Goal: Navigation & Orientation: Find specific page/section

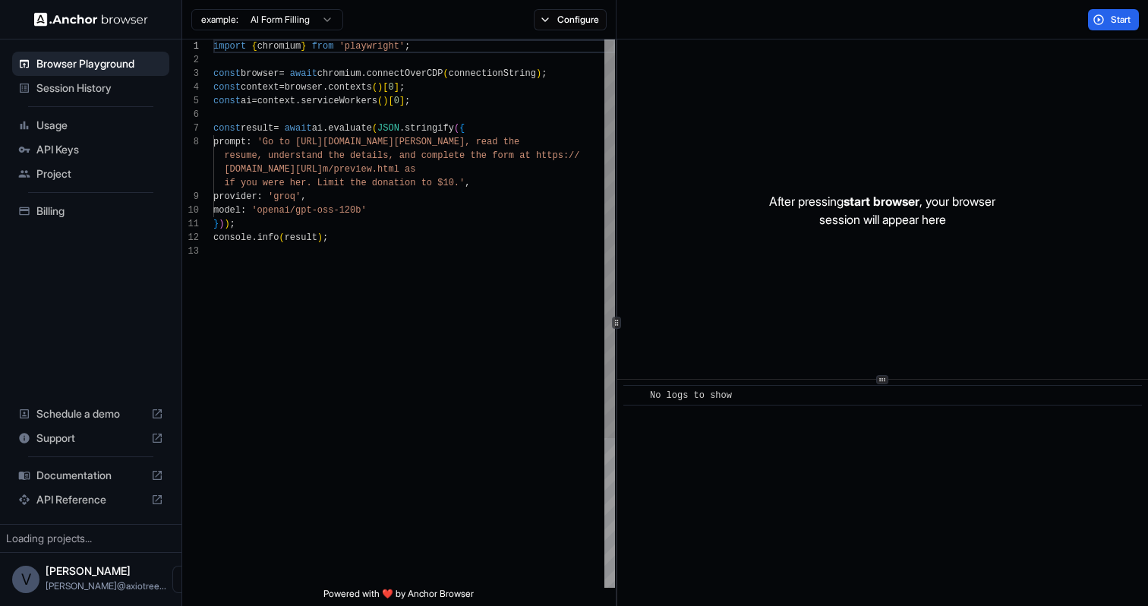
scroll to position [96, 0]
click at [113, 129] on span "Usage" at bounding box center [99, 125] width 127 height 15
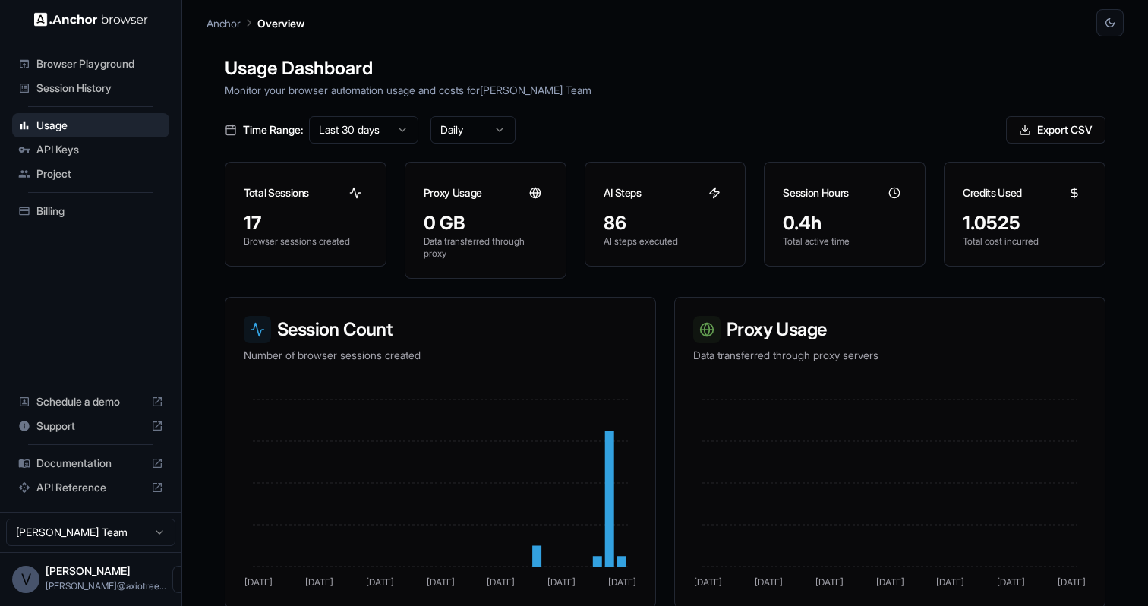
click at [115, 93] on span "Session History" at bounding box center [99, 87] width 127 height 15
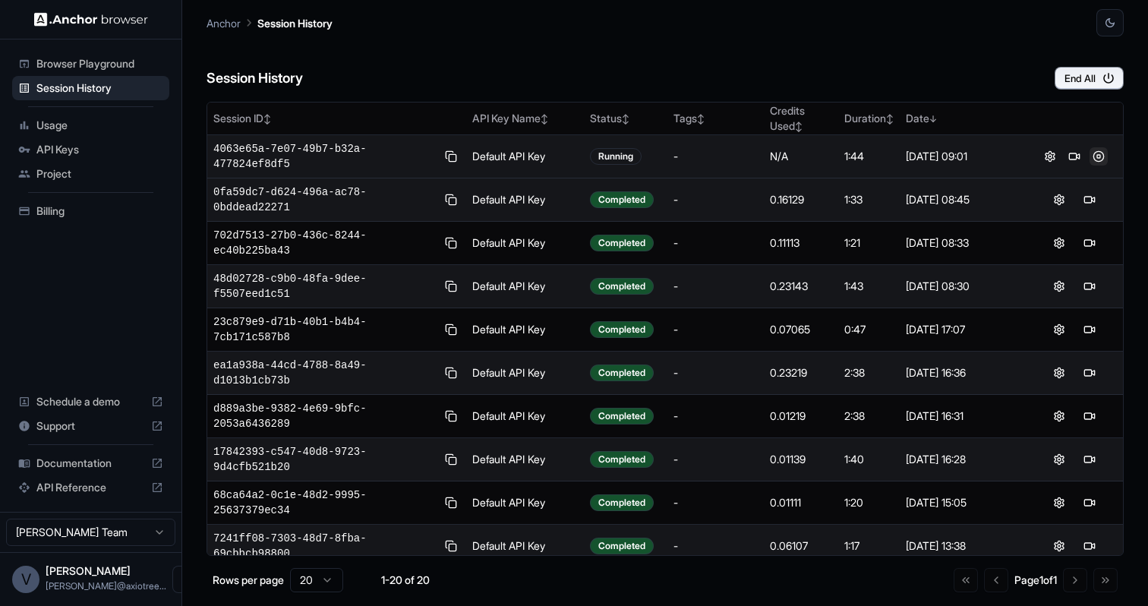
click at [1098, 156] on button at bounding box center [1098, 156] width 18 height 18
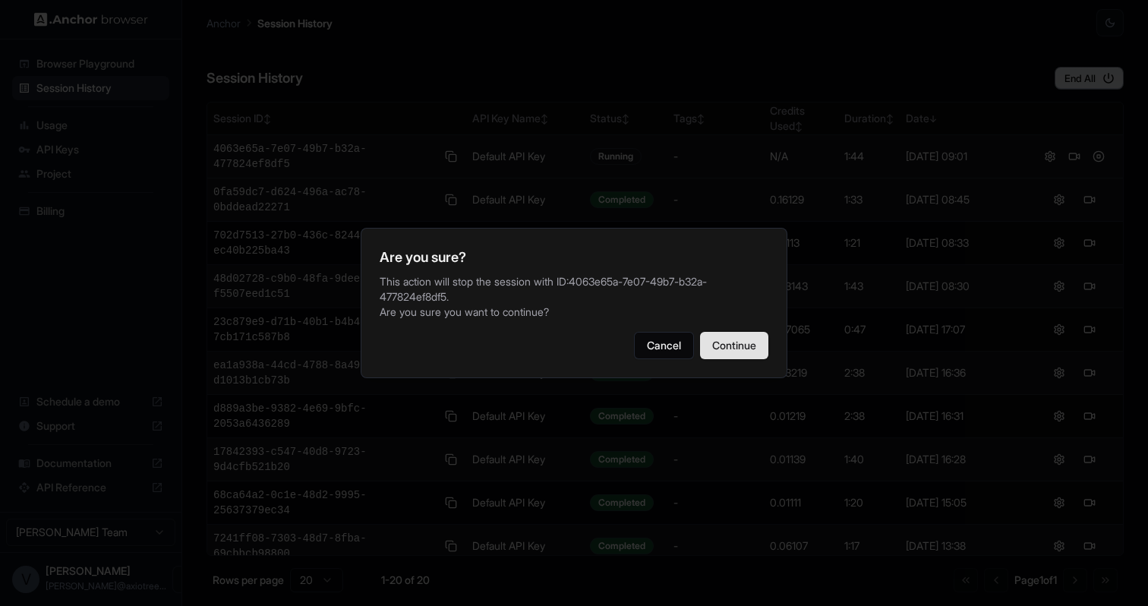
click at [750, 343] on button "Continue" at bounding box center [734, 345] width 68 height 27
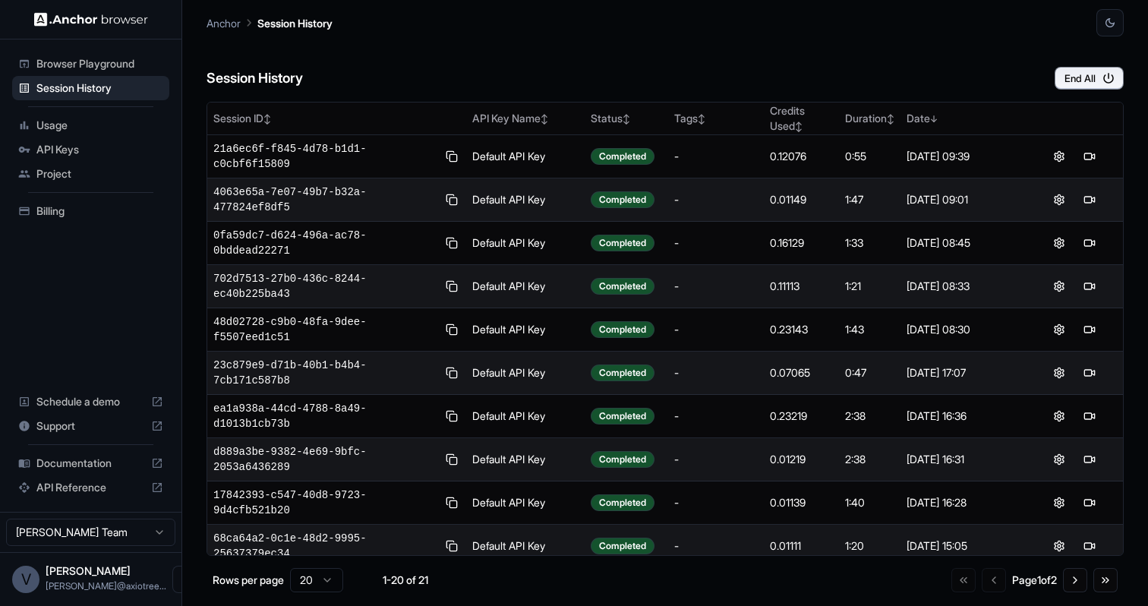
click at [785, 16] on div "Anchor Session History" at bounding box center [664, 18] width 917 height 36
click at [49, 203] on span "Billing" at bounding box center [99, 210] width 127 height 15
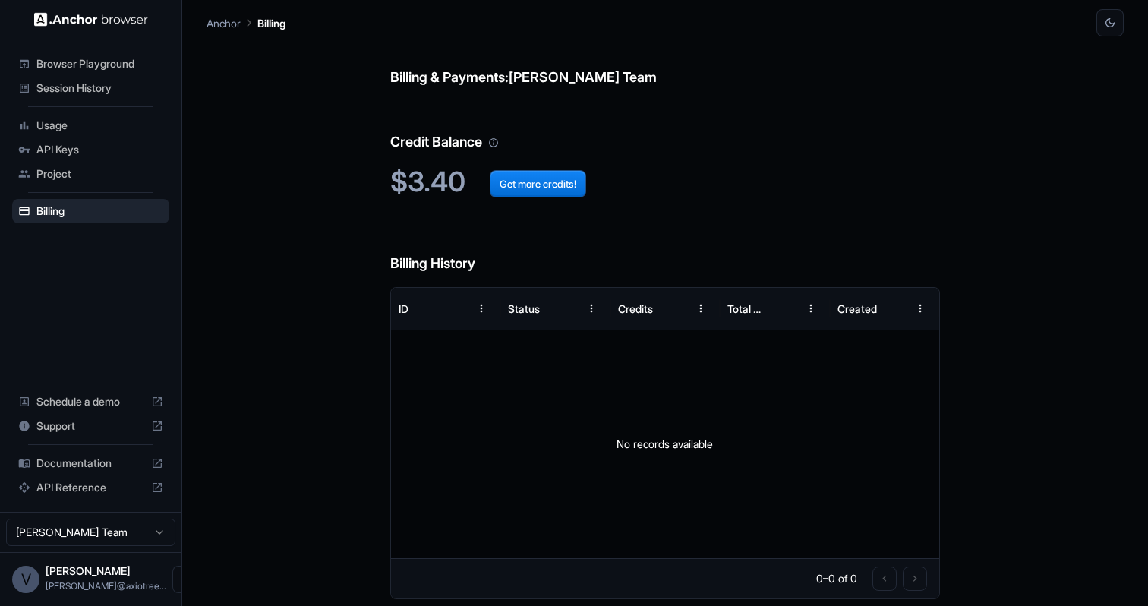
click at [49, 128] on span "Usage" at bounding box center [99, 125] width 127 height 15
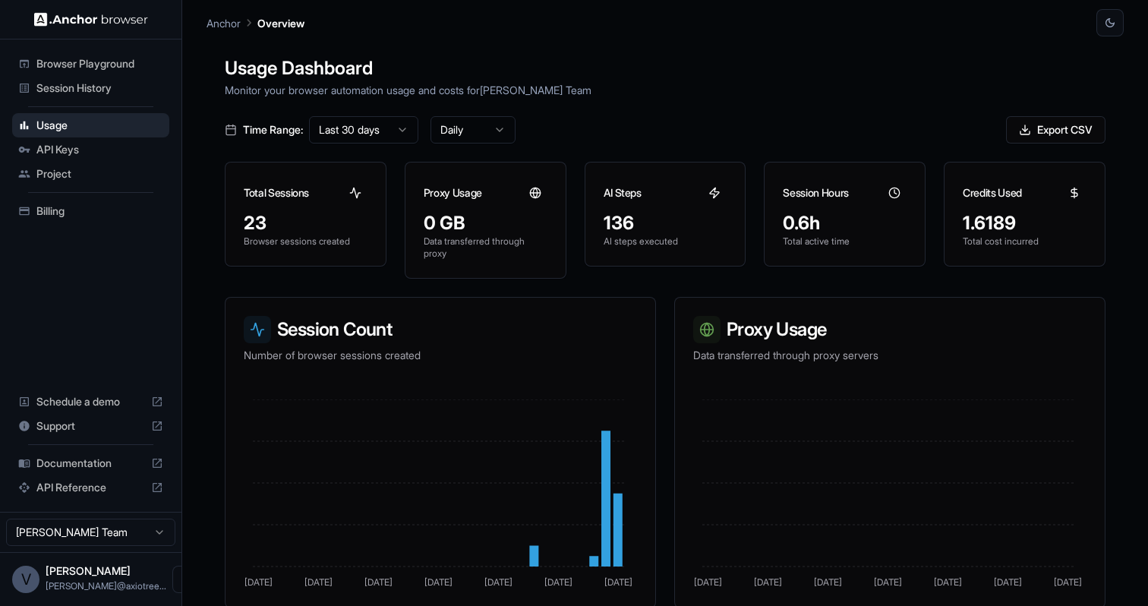
click at [52, 86] on span "Session History" at bounding box center [99, 87] width 127 height 15
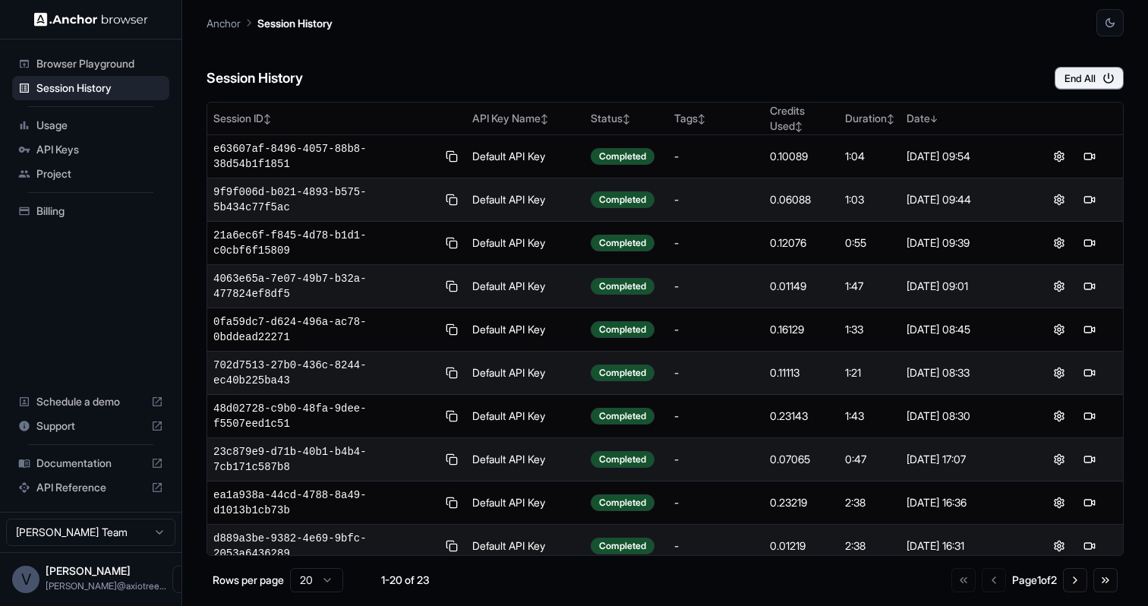
click at [653, 63] on div "Session History End All" at bounding box center [664, 62] width 917 height 53
click at [767, 76] on div "Session History End All" at bounding box center [664, 62] width 917 height 53
